Goal: Transaction & Acquisition: Purchase product/service

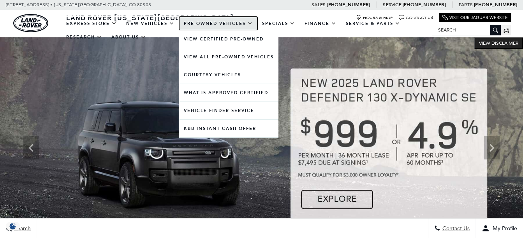
click at [211, 23] on link "Pre-Owned Vehicles" at bounding box center [218, 24] width 78 height 14
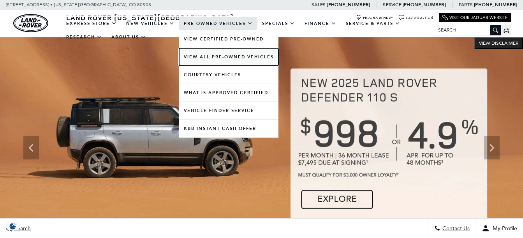
click at [223, 57] on link "View All Pre-Owned Vehicles" at bounding box center [228, 57] width 99 height 18
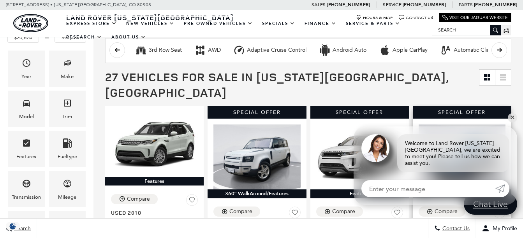
scroll to position [156, 0]
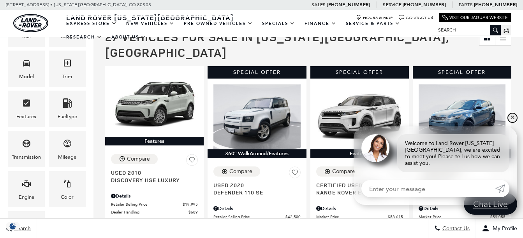
click at [512, 123] on link "✕" at bounding box center [512, 117] width 9 height 9
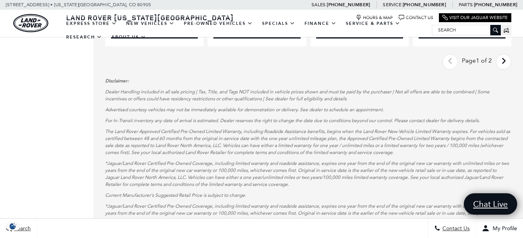
scroll to position [1636, 0]
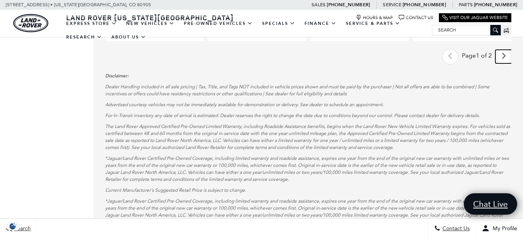
click at [506, 50] on icon "next page" at bounding box center [503, 56] width 5 height 12
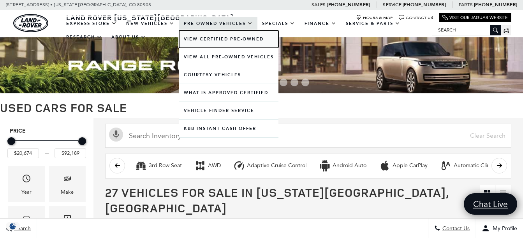
click at [217, 41] on link "View Certified Pre-Owned" at bounding box center [228, 39] width 99 height 18
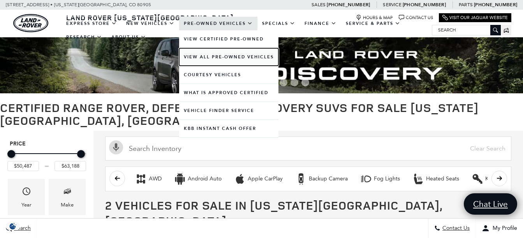
click at [226, 56] on link "View All Pre-Owned Vehicles" at bounding box center [228, 57] width 99 height 18
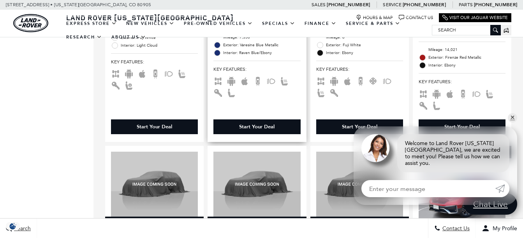
scroll to position [974, 0]
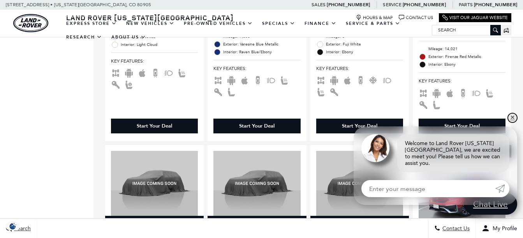
click at [512, 123] on link "✕" at bounding box center [512, 117] width 9 height 9
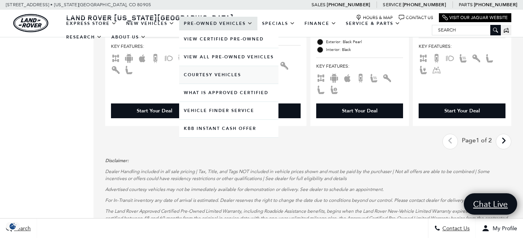
scroll to position [1558, 0]
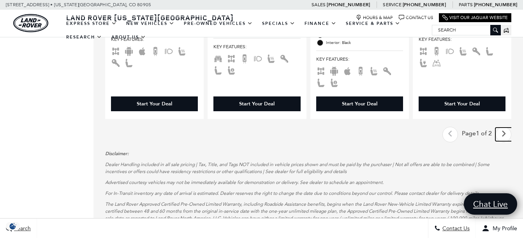
click at [506, 128] on icon "next page" at bounding box center [503, 134] width 5 height 12
